Goal: Task Accomplishment & Management: Use online tool/utility

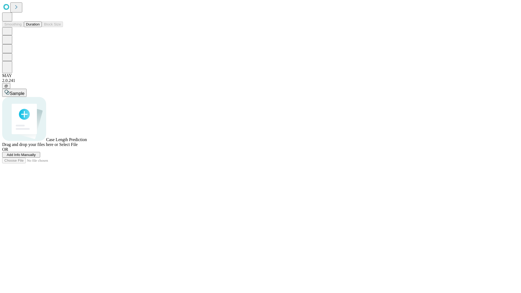
click at [40, 27] on button "Duration" at bounding box center [33, 24] width 18 height 6
click at [36, 157] on span "Add Info Manually" at bounding box center [21, 155] width 29 height 4
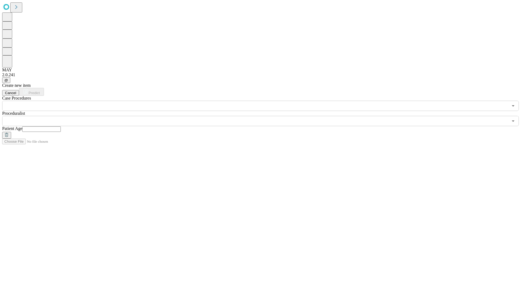
click at [61, 126] on input "text" at bounding box center [41, 128] width 39 height 5
type input "**"
click at [264, 116] on input "text" at bounding box center [255, 121] width 506 height 10
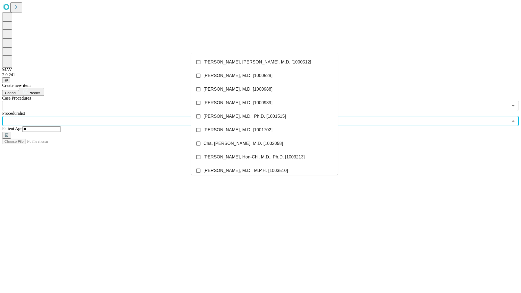
click at [265, 62] on li "[PERSON_NAME], [PERSON_NAME], M.D. [1000512]" at bounding box center [264, 62] width 147 height 14
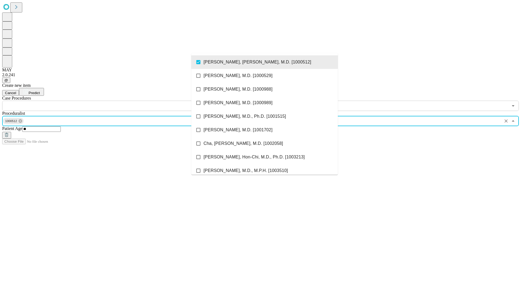
click at [114, 101] on input "text" at bounding box center [255, 106] width 506 height 10
